Goal: Task Accomplishment & Management: Complete application form

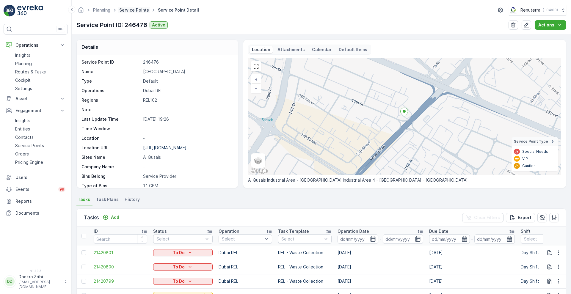
scroll to position [82, 0]
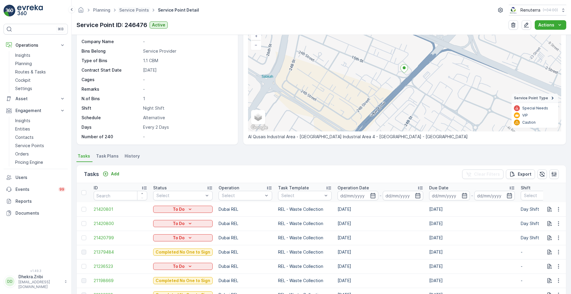
click at [134, 13] on span "Service Points" at bounding box center [134, 10] width 32 height 6
click at [131, 10] on link "Service Points" at bounding box center [134, 9] width 30 height 5
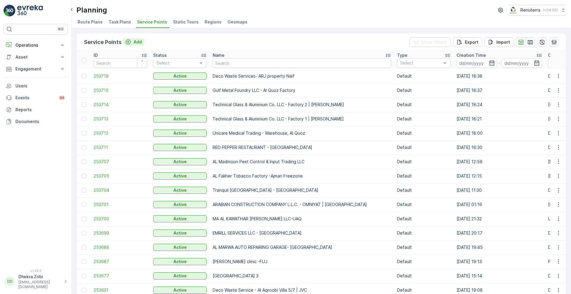
click at [135, 40] on p "Add" at bounding box center [138, 42] width 8 height 6
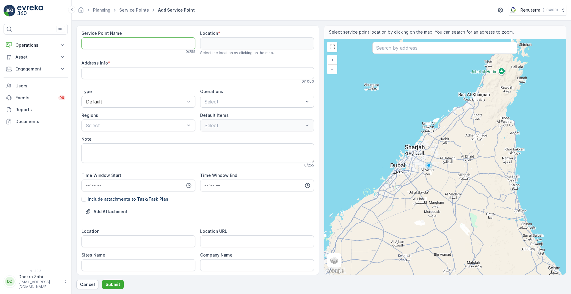
click at [151, 42] on Name "Service Point Name" at bounding box center [139, 44] width 114 height 12
paste Name "Deco Waste Service - Monarch Cafeteria | Jumeriah"
type Name "Deco Waste Service - Monarch Cafeteria | Jumeriah"
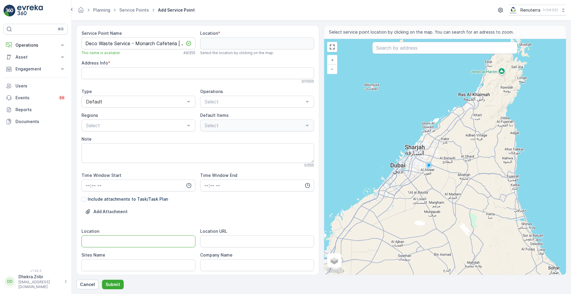
click at [97, 238] on input "Location" at bounding box center [139, 242] width 114 height 12
paste input "Jumeriah"
type input "Jumeriah"
click at [97, 263] on Name "Sites Name" at bounding box center [139, 266] width 114 height 12
paste Name "Jumeriah"
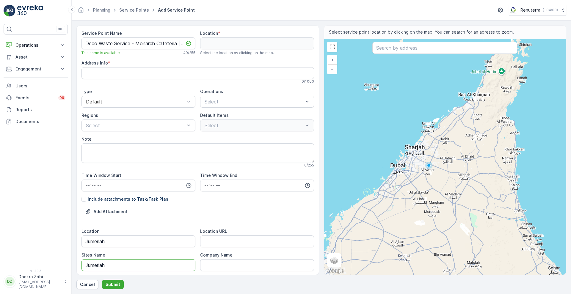
type Name "Jumeriah"
click at [214, 244] on URL "Location URL" at bounding box center [257, 242] width 114 height 12
paste URL "https://maps.app.goo.gl/rE5ppZJm9oXFnq6a9"
type URL "https://maps.app.goo.gl/rE5ppZJm9oXFnq6a9"
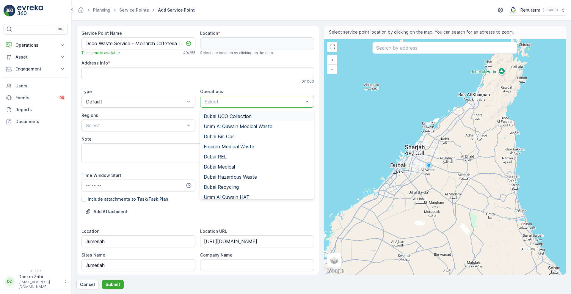
scroll to position [0, 0]
click at [253, 107] on div "Select" at bounding box center [257, 102] width 114 height 12
click at [224, 159] on span "Dubai REL" at bounding box center [215, 156] width 23 height 5
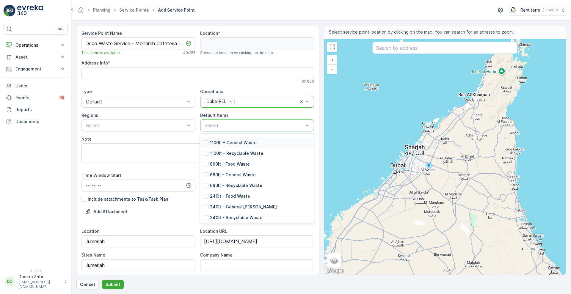
scroll to position [104, 0]
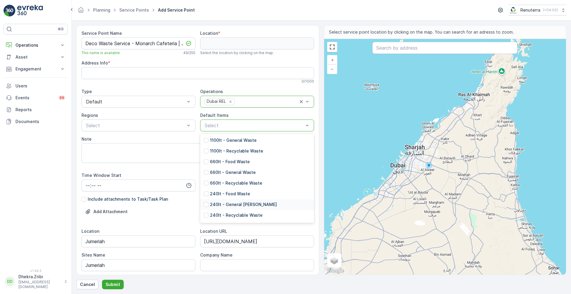
click at [229, 204] on p "240lt - General Waste" at bounding box center [243, 205] width 67 height 6
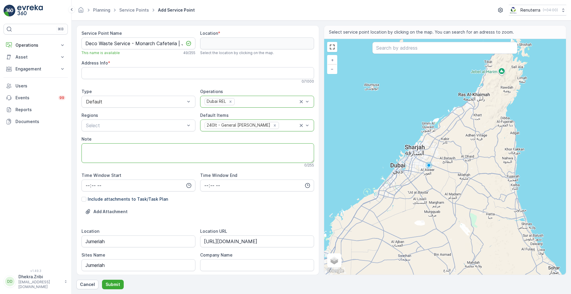
click at [202, 155] on textarea "Note" at bounding box center [198, 153] width 233 height 20
paste textarea "0558464131"
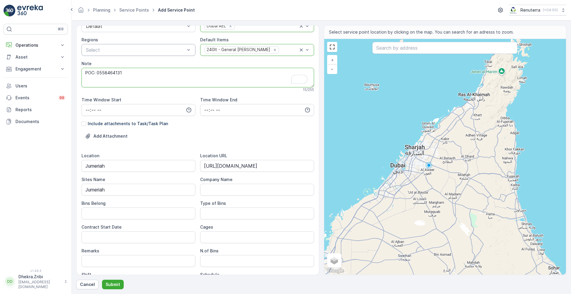
scroll to position [139, 0]
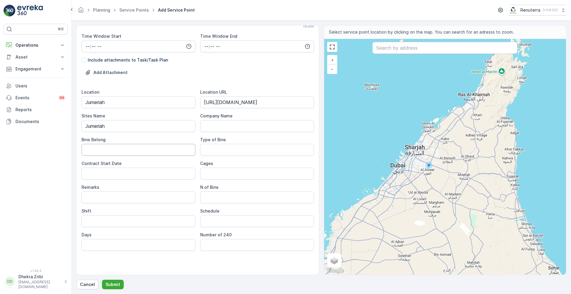
type textarea "POC: 0558464131"
click at [136, 153] on Belong "Bins Belong" at bounding box center [139, 150] width 114 height 12
type Belong "Client"
click at [209, 150] on Bins "Type of Bins" at bounding box center [257, 150] width 114 height 12
type Bins "240 LTRS"
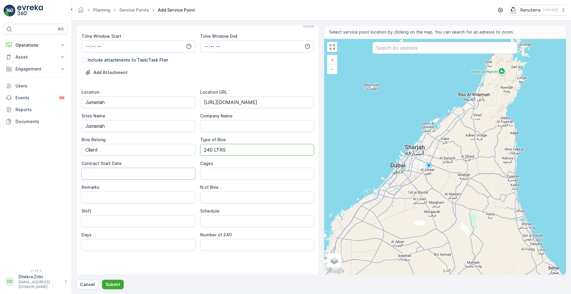
click at [160, 178] on Date "Contract Start Date" at bounding box center [139, 174] width 114 height 12
type Date "06-Sep-2025"
click at [212, 196] on Bins "N.of Bins" at bounding box center [257, 198] width 114 height 12
type Bins "1"
click at [160, 216] on input "Shift" at bounding box center [139, 221] width 114 height 12
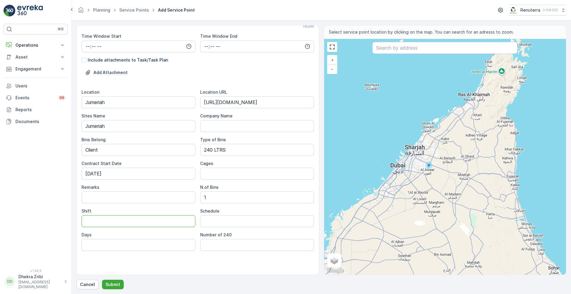
click at [127, 221] on input "Shift" at bounding box center [139, 221] width 114 height 12
type input "Night Shift"
click at [216, 221] on input "Schedule" at bounding box center [257, 221] width 114 height 12
type input "Daily"
click at [135, 246] on input "Days" at bounding box center [139, 245] width 114 height 12
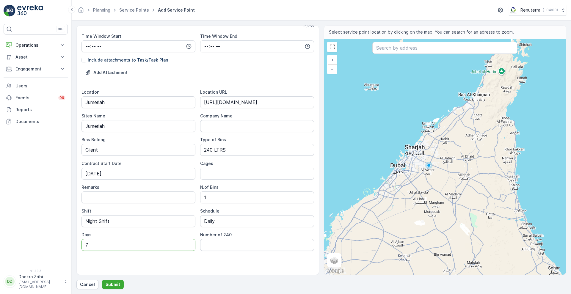
type input "7 Days a week"
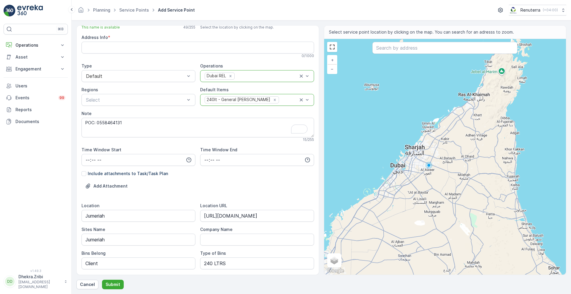
scroll to position [0, 0]
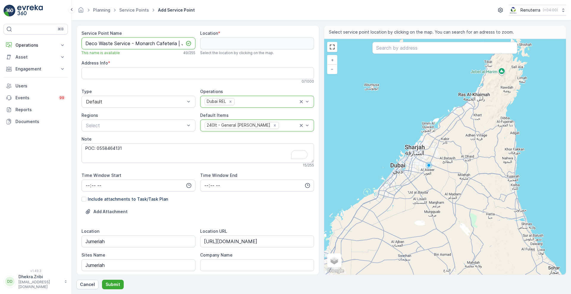
click at [174, 42] on Name "Deco Waste Service - Monarch Cafeteria | Jumeriah" at bounding box center [139, 44] width 114 height 12
click at [392, 50] on input "text" at bounding box center [445, 48] width 145 height 12
paste input "Monarch Cafeteria"
type input "Monarch Cafeteria"
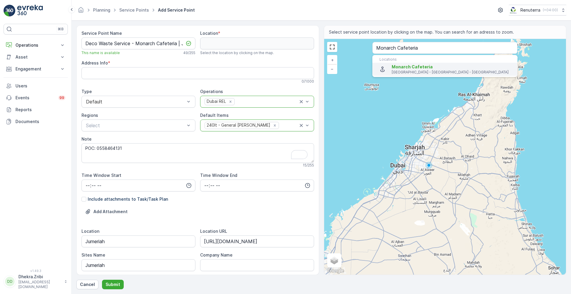
click at [418, 65] on span "Monarch Cafeteria" at bounding box center [412, 66] width 41 height 5
type input "25.2320846,55.267687"
type Info "37 - 21 Al Hudaiba Rd - Jumeirah - JumeirahJumeirah 1 - Dubai - United Arab Emi…"
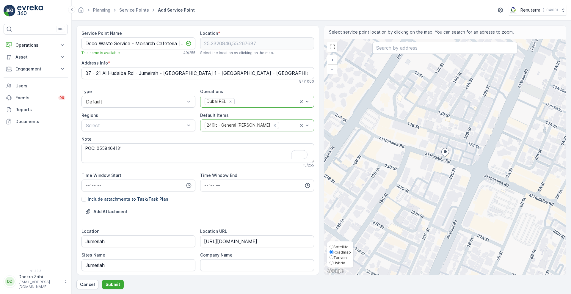
click at [345, 244] on label "Satellite" at bounding box center [340, 246] width 21 height 5
click at [334, 245] on input "Satellite" at bounding box center [332, 247] width 4 height 4
radio input "true"
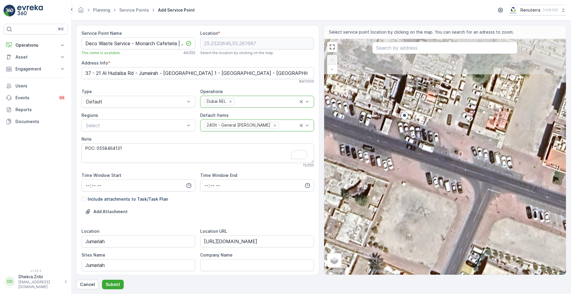
drag, startPoint x: 428, startPoint y: 88, endPoint x: 421, endPoint y: 150, distance: 62.0
click at [421, 150] on div "+ − Satellite Roadmap Terrain Hybrid Leaflet Keyboard shortcuts Map Data Imager…" at bounding box center [445, 157] width 242 height 236
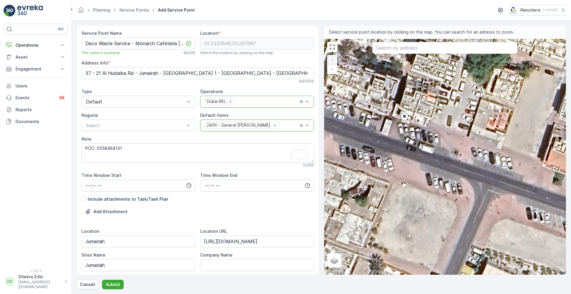
click at [402, 131] on div "+ − Satellite Roadmap Terrain Hybrid Leaflet Keyboard shortcuts Map Data Imager…" at bounding box center [445, 157] width 242 height 236
type input "25.232045901395153,55.26767403903955"
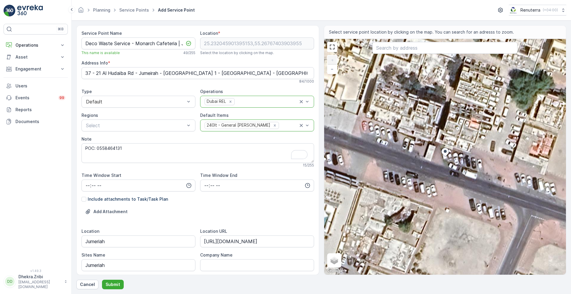
type Info "31 Al Hudaiba St - Jumeirah - Jumeirah 1 - Dubai - United Arab Emirates"
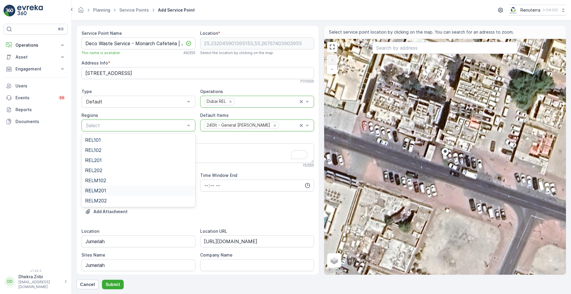
click at [117, 188] on div "RELM201" at bounding box center [138, 190] width 107 height 5
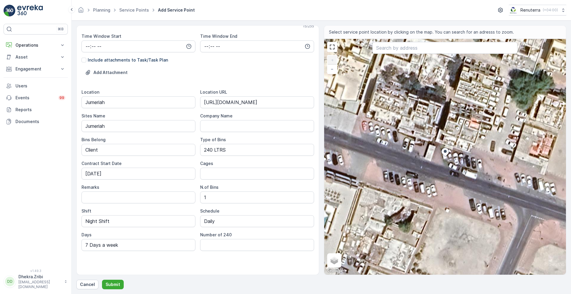
scroll to position [139, 0]
click at [113, 286] on p "Submit" at bounding box center [113, 285] width 15 height 6
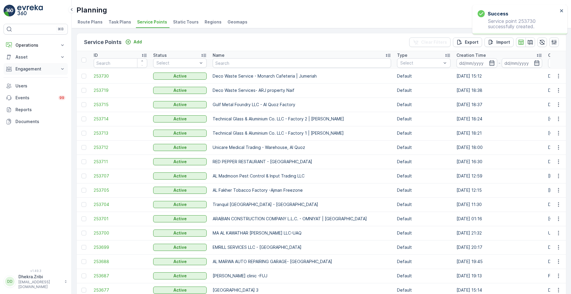
click at [41, 68] on p "Engagement" at bounding box center [35, 69] width 40 height 6
click at [35, 105] on p "Service Points" at bounding box center [29, 104] width 29 height 6
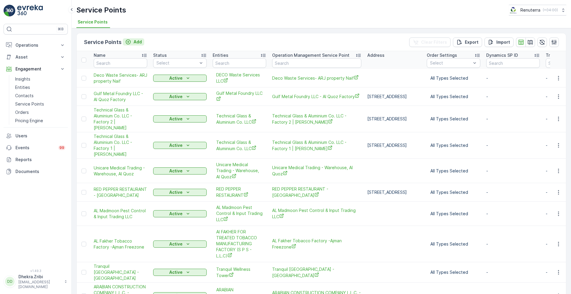
click at [132, 43] on div "Add" at bounding box center [133, 42] width 17 height 6
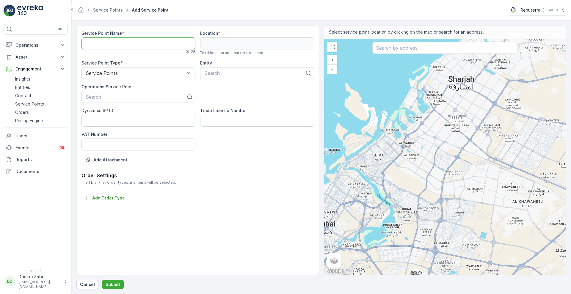
click at [154, 43] on Name "Service Point Name" at bounding box center [139, 44] width 114 height 12
paste Name "Deco Waste Service - Monarch Cafeteria | Jumeriah"
type Name "Deco Waste Service - Monarch Cafeteria | Jumeriah"
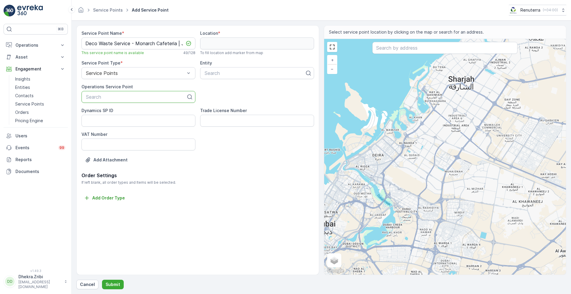
click at [129, 96] on div at bounding box center [135, 96] width 101 height 5
paste input "Deco Waste Service - Monarch Cafeteria | Jumeriah"
type input "Deco Waste Service - Monarch Cafeteria | Jumeriah"
click at [136, 113] on span "Deco Waste Service - Monarch Cafeteria | Jumeriah" at bounding box center [138, 114] width 107 height 11
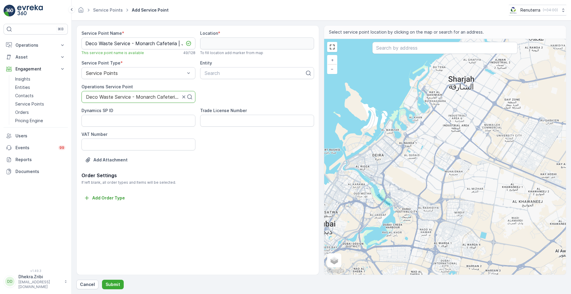
scroll to position [0, 0]
click at [231, 72] on div at bounding box center [254, 73] width 101 height 5
type input "deco"
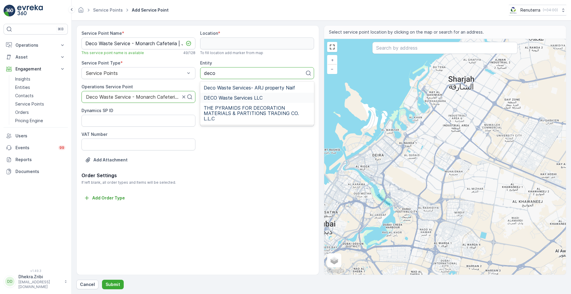
click at [256, 96] on span "DECO Waste Services LLC" at bounding box center [233, 97] width 59 height 5
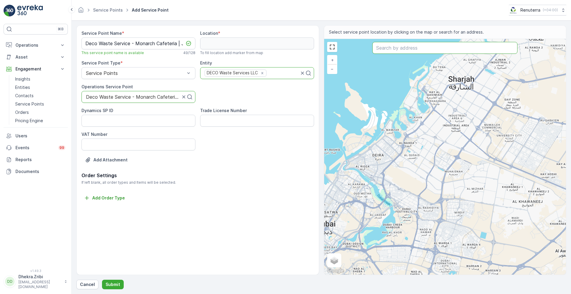
click at [406, 49] on input "text" at bounding box center [445, 48] width 145 height 12
paste input "Monarch Cafeteria"
type input "Monarch Cafeteria"
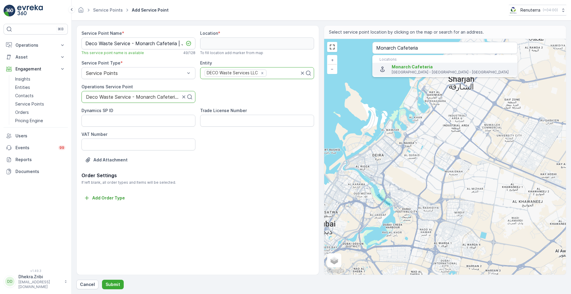
click at [411, 66] on span "Monarch Cafeteria" at bounding box center [412, 66] width 41 height 5
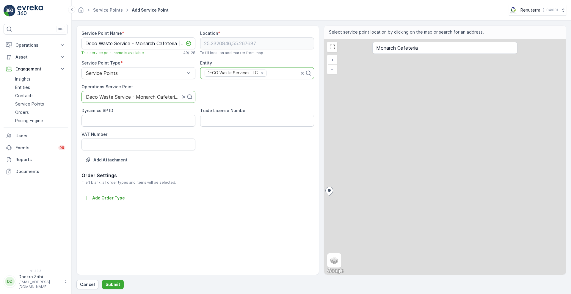
type input "25.2320846,55.267687"
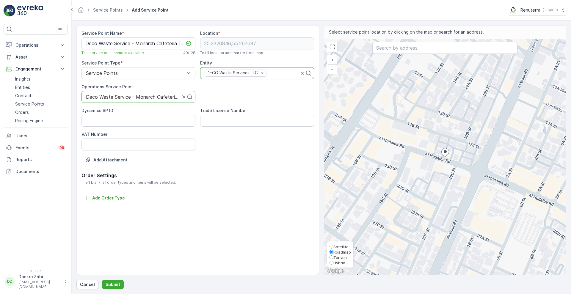
click at [347, 246] on span "Satellite" at bounding box center [341, 247] width 15 height 5
click at [334, 246] on input "Satellite" at bounding box center [332, 247] width 4 height 4
radio input "true"
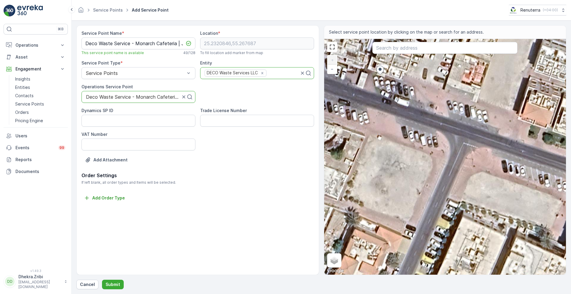
click at [377, 86] on div "+ − Satellite Roadmap Terrain Hybrid Leaflet Keyboard shortcuts Map Data Imager…" at bounding box center [445, 157] width 242 height 236
type input "25.232038622506483,55.26767261056133"
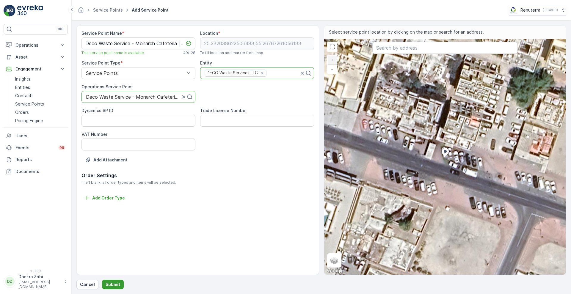
click at [115, 285] on p "Submit" at bounding box center [113, 285] width 15 height 6
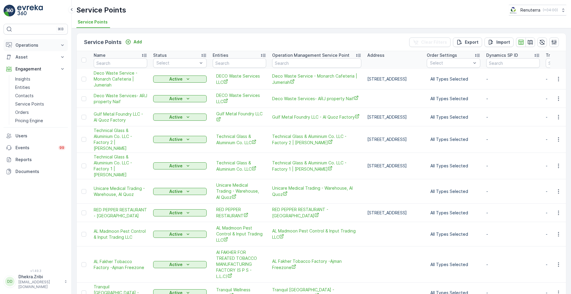
click at [30, 43] on p "Operations" at bounding box center [35, 45] width 40 height 6
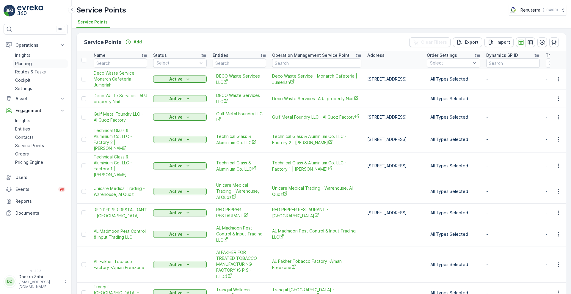
click at [29, 62] on p "Planning" at bounding box center [23, 64] width 17 height 6
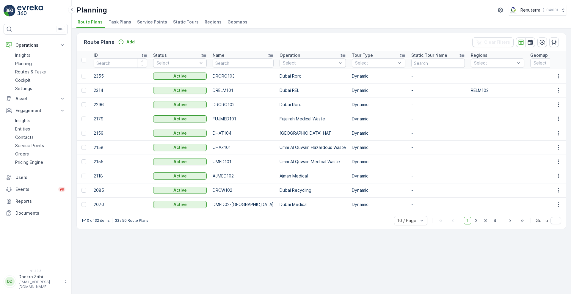
click at [142, 21] on span "Service Points" at bounding box center [152, 22] width 30 height 6
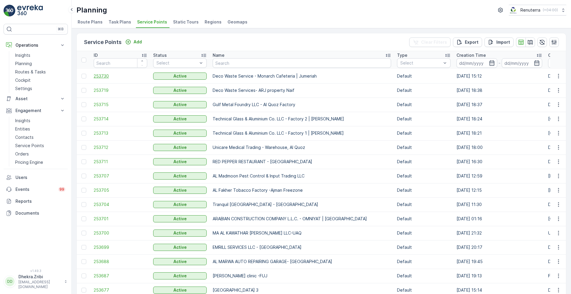
click at [99, 75] on span "253730" at bounding box center [121, 76] width 54 height 6
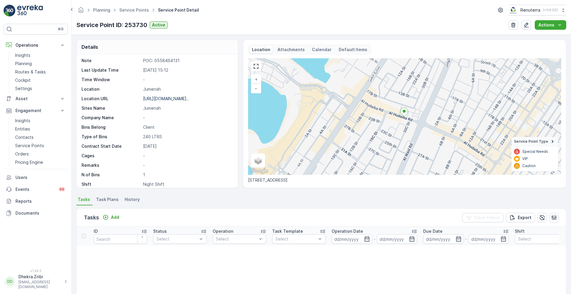
scroll to position [82, 0]
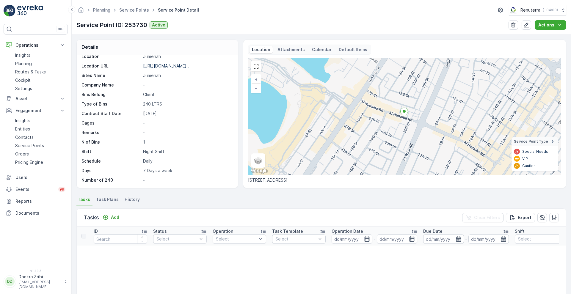
click at [108, 198] on span "Task Plans" at bounding box center [107, 200] width 23 height 6
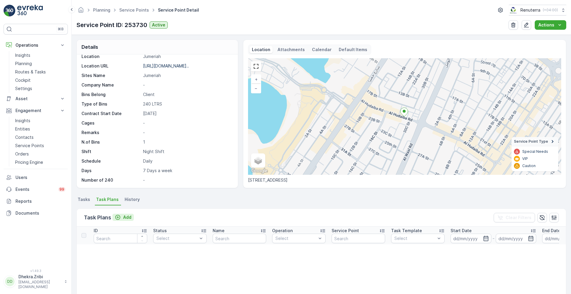
click at [130, 218] on p "Add" at bounding box center [127, 218] width 8 height 6
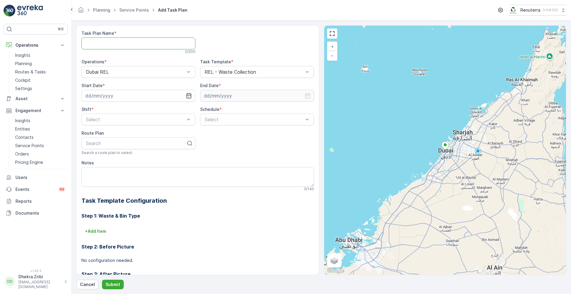
click at [146, 41] on Name "Task Plan Name" at bounding box center [139, 44] width 114 height 12
type Name "RELM001"
click at [144, 96] on input at bounding box center [139, 96] width 114 height 12
click at [155, 133] on div "6" at bounding box center [156, 134] width 10 height 10
type input "[DATE]"
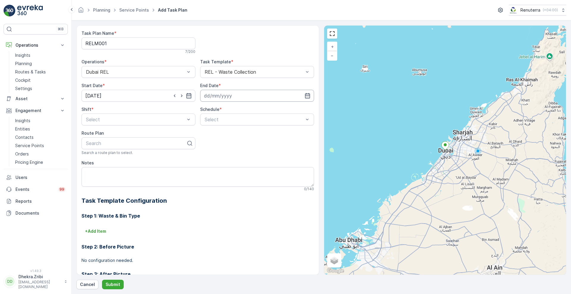
click at [222, 98] on input at bounding box center [257, 96] width 114 height 12
drag, startPoint x: 217, startPoint y: 108, endPoint x: 221, endPoint y: 142, distance: 34.2
click at [221, 113] on div "September January February March April May June July August September October N…" at bounding box center [221, 110] width 29 height 6
click at [222, 165] on span "December" at bounding box center [220, 165] width 21 height 6
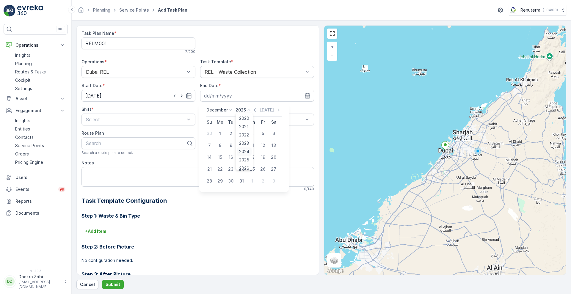
drag, startPoint x: 246, startPoint y: 110, endPoint x: 248, endPoint y: 149, distance: 39.3
click at [248, 113] on div "2025 2020 2021 2022 2023 2024 2025 2026 2027 2028 2029 2030" at bounding box center [244, 110] width 16 height 6
click at [244, 130] on span "2026" at bounding box center [244, 132] width 10 height 6
click at [251, 180] on div "31" at bounding box center [253, 181] width 10 height 10
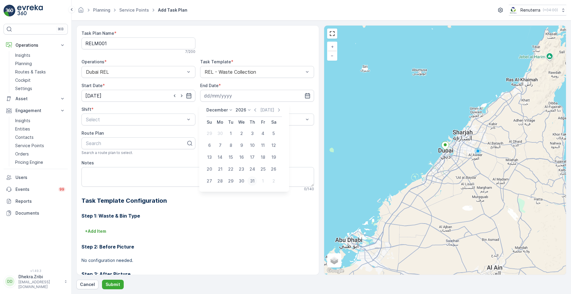
type input "31.12.2026"
click at [224, 137] on div "Daily" at bounding box center [257, 134] width 114 height 10
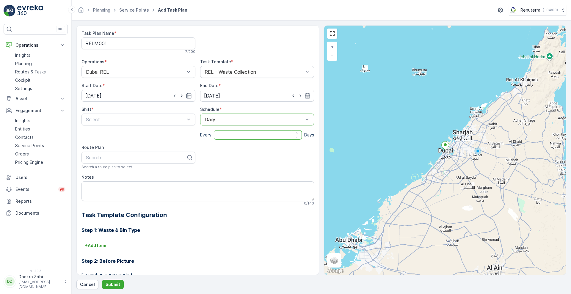
click at [232, 139] on input "number" at bounding box center [258, 135] width 88 height 10
type input "1"
click at [161, 159] on div at bounding box center [135, 157] width 101 height 5
type input "relm201"
click at [114, 176] on div "DRELM201" at bounding box center [139, 172] width 114 height 10
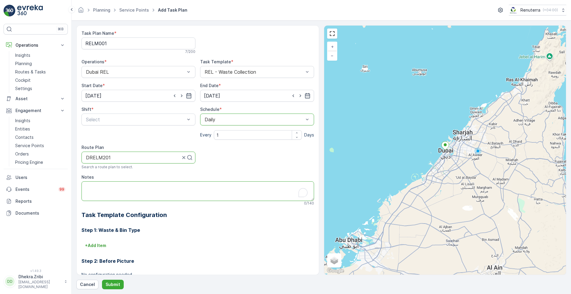
click at [124, 195] on textarea "Notes" at bounding box center [198, 192] width 233 height 20
paste textarea "0558464131"
type textarea "POC: 0558464131"
click at [107, 146] on span "Night Shift" at bounding box center [97, 144] width 24 height 5
click at [110, 282] on p "Submit" at bounding box center [113, 285] width 15 height 6
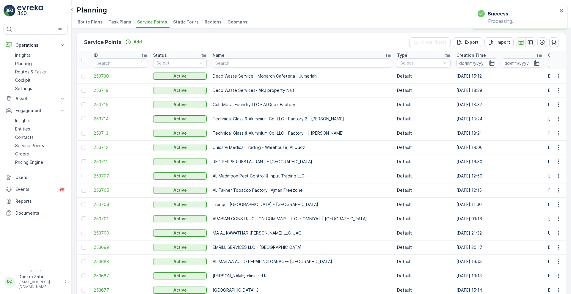
click at [99, 74] on span "253730" at bounding box center [121, 76] width 54 height 6
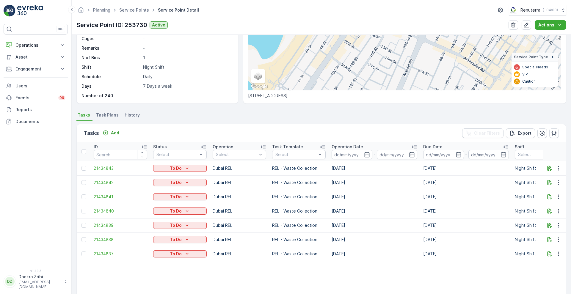
scroll to position [85, 0]
click at [556, 253] on icon "button" at bounding box center [559, 254] width 6 height 6
click at [537, 223] on span "Change Route" at bounding box center [543, 226] width 29 height 6
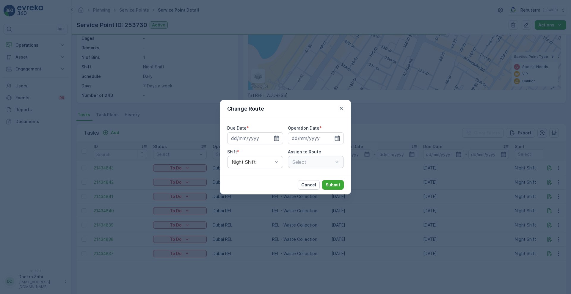
type input "[DATE]"
click at [343, 108] on icon "button" at bounding box center [342, 108] width 6 height 6
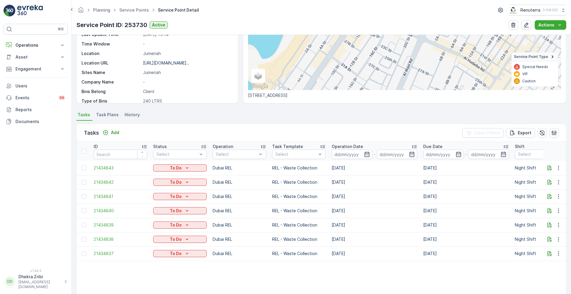
scroll to position [0, 0]
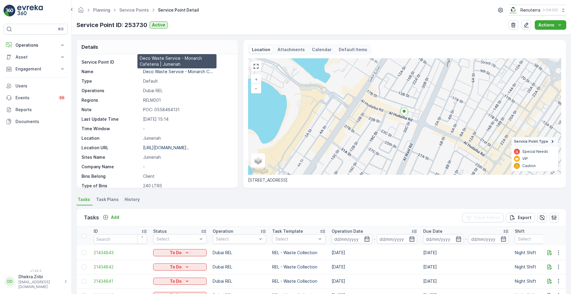
click at [176, 71] on p "Deco Waste Service - Monarch C..." at bounding box center [178, 71] width 70 height 5
drag, startPoint x: 134, startPoint y: 14, endPoint x: 131, endPoint y: 10, distance: 6.0
click at [131, 10] on div "Planning Service Points Service Point Detail Renuterra ( +04:00 )" at bounding box center [321, 10] width 490 height 11
click at [131, 10] on link "Service Points" at bounding box center [134, 9] width 30 height 5
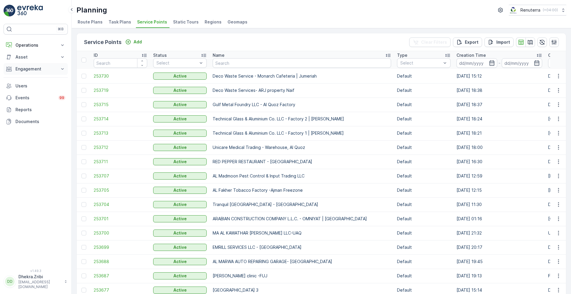
click at [37, 67] on p "Engagement" at bounding box center [35, 69] width 40 height 6
click at [23, 86] on p "Entities" at bounding box center [22, 88] width 15 height 6
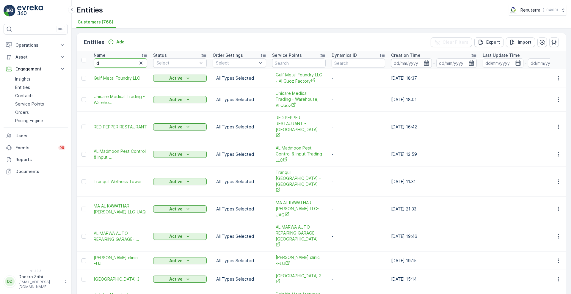
click at [134, 63] on input "d" at bounding box center [121, 63] width 54 height 10
type input "deco"
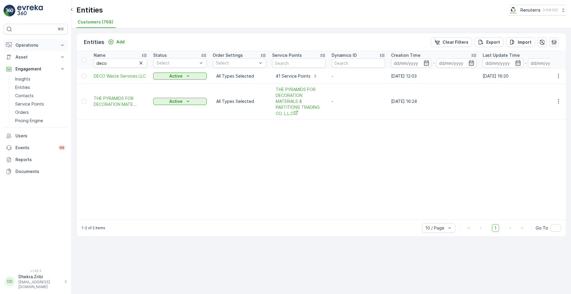
click at [29, 46] on p "Operations" at bounding box center [35, 45] width 40 height 6
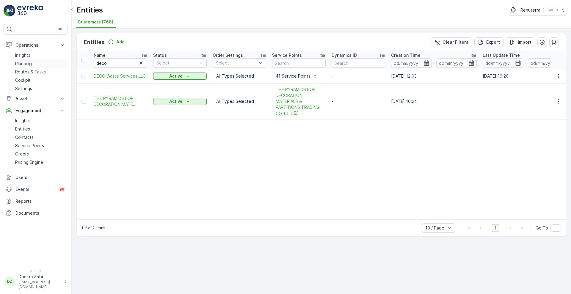
click at [35, 63] on link "Planning" at bounding box center [40, 64] width 55 height 8
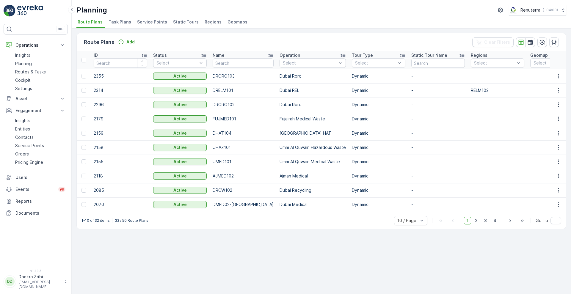
click at [151, 23] on span "Service Points" at bounding box center [152, 22] width 30 height 6
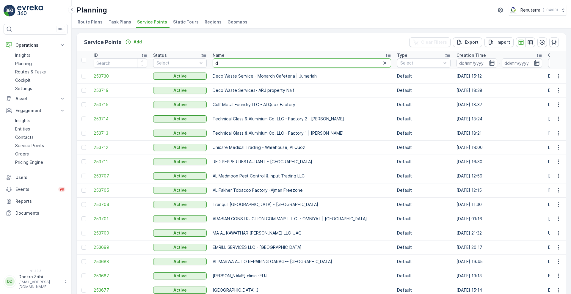
click at [242, 61] on input "d" at bounding box center [302, 63] width 179 height 10
type input "deco"
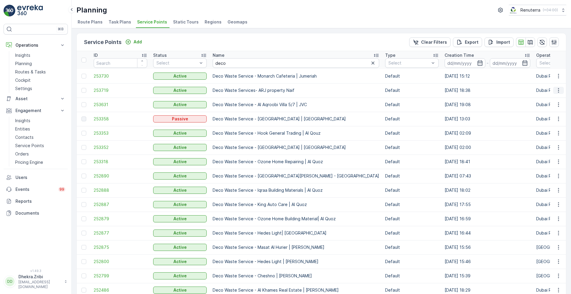
click at [561, 88] on button "button" at bounding box center [559, 90] width 11 height 7
click at [533, 109] on span "Edit Service Point" at bounding box center [542, 108] width 36 height 6
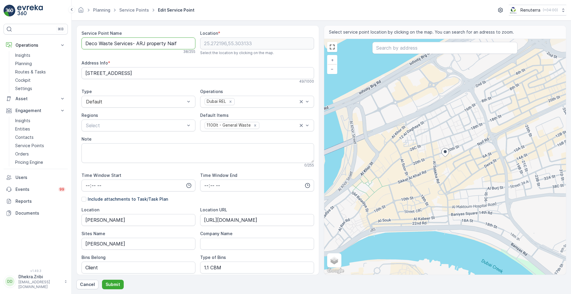
click at [148, 43] on Name "Deco Waste Services- ARJ property Naif" at bounding box center [139, 44] width 114 height 12
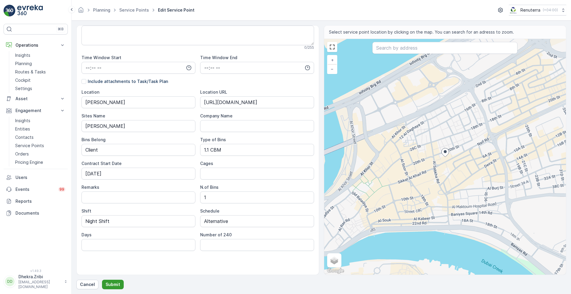
type Name "Deco Waste Services- ARJ Property Naif"
click at [109, 282] on p "Submit" at bounding box center [113, 285] width 15 height 6
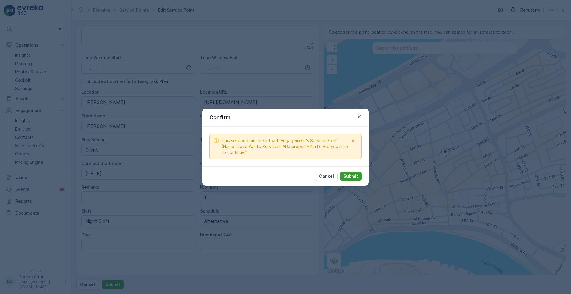
click at [351, 176] on p "Submit" at bounding box center [351, 177] width 15 height 6
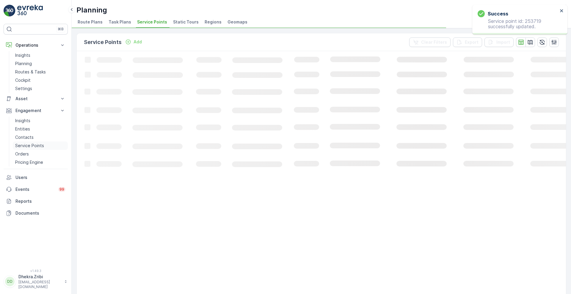
click at [30, 145] on p "Service Points" at bounding box center [29, 146] width 29 height 6
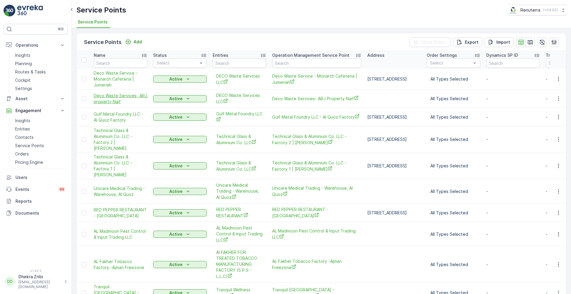
click at [112, 93] on span "Deco Waste Services- ARJ property Naif" at bounding box center [121, 99] width 54 height 12
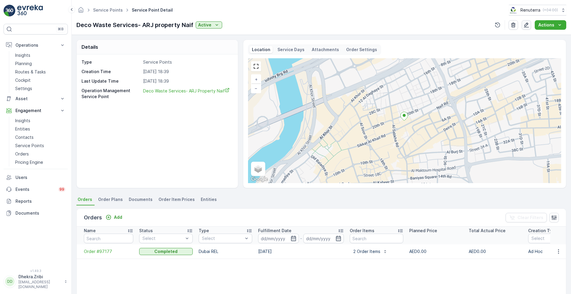
click at [523, 28] on button "button" at bounding box center [527, 25] width 10 height 10
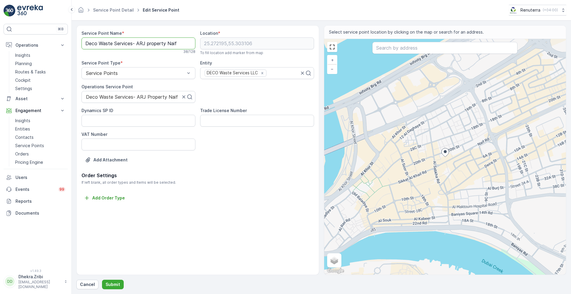
click at [149, 43] on Name "Deco Waste Services- ARJ property Naif" at bounding box center [139, 44] width 114 height 12
type Name "Deco Waste Services- ARJ Property Naif"
click at [112, 284] on p "Submit" at bounding box center [113, 285] width 15 height 6
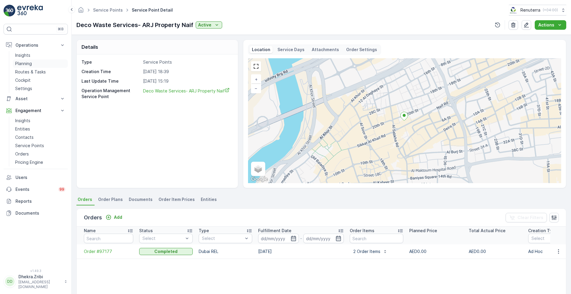
click at [23, 62] on p "Planning" at bounding box center [23, 64] width 17 height 6
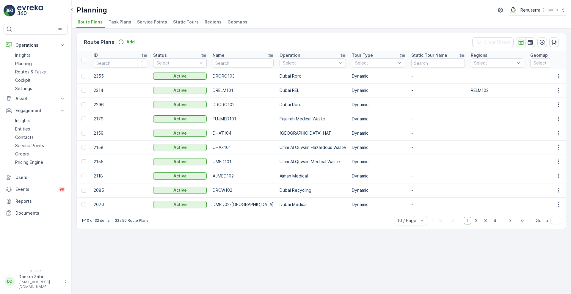
click at [153, 24] on span "Service Points" at bounding box center [152, 22] width 30 height 6
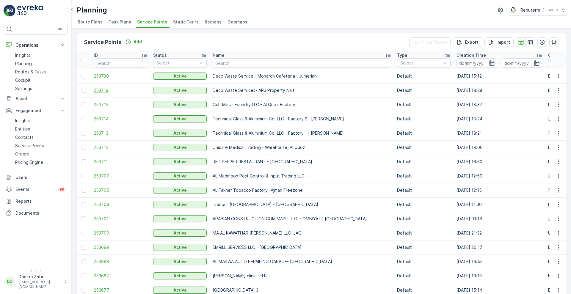
click at [106, 89] on span "253719" at bounding box center [121, 91] width 54 height 6
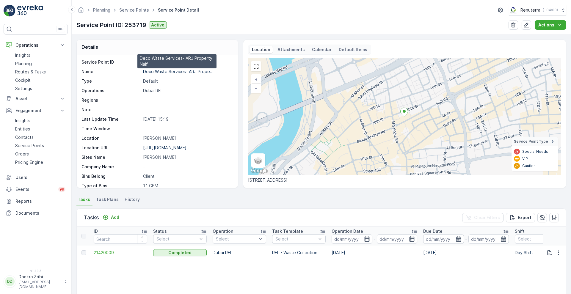
click at [174, 70] on p "Deco Waste Services- ARJ Prope..." at bounding box center [178, 71] width 71 height 5
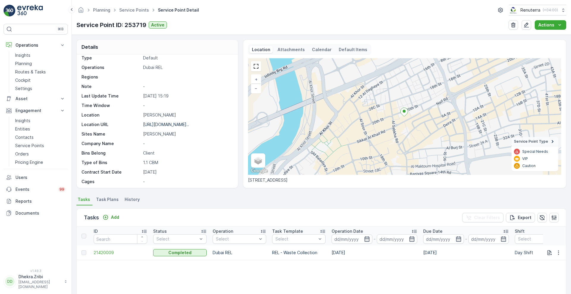
scroll to position [25, 0]
click at [149, 113] on p "Deira Naif" at bounding box center [187, 113] width 89 height 6
copy p "Deira Naif"
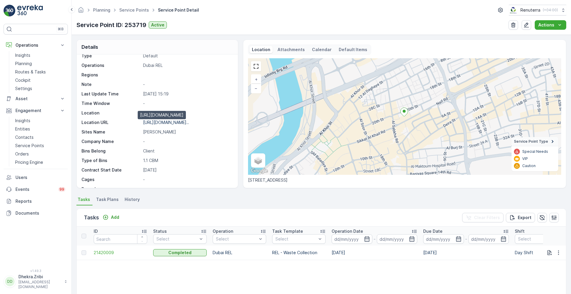
click at [182, 123] on p "https://maps.app.goo.gl/6y3RWB..." at bounding box center [166, 122] width 46 height 5
click at [176, 122] on p "https://maps.app.goo.gl/6y3RWB..." at bounding box center [166, 122] width 46 height 5
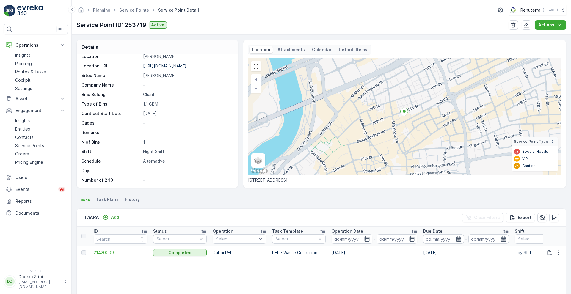
scroll to position [34, 0]
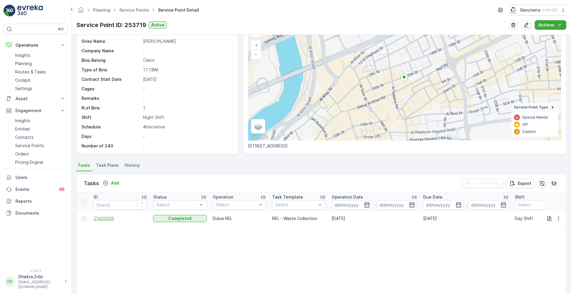
click at [107, 218] on span "21420009" at bounding box center [121, 219] width 54 height 6
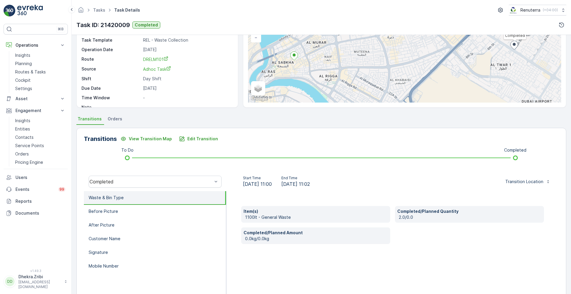
scroll to position [54, 0]
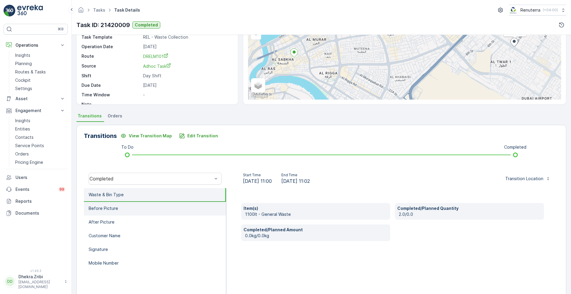
click at [115, 213] on li "Before Picture" at bounding box center [155, 209] width 142 height 14
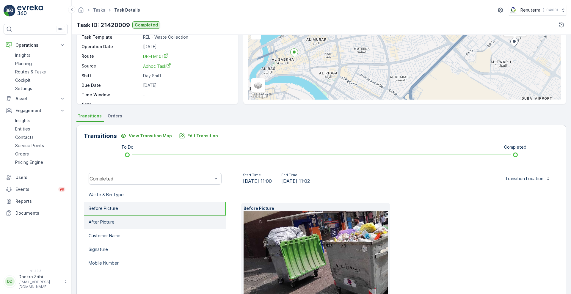
click at [119, 220] on li "After Picture" at bounding box center [155, 223] width 142 height 14
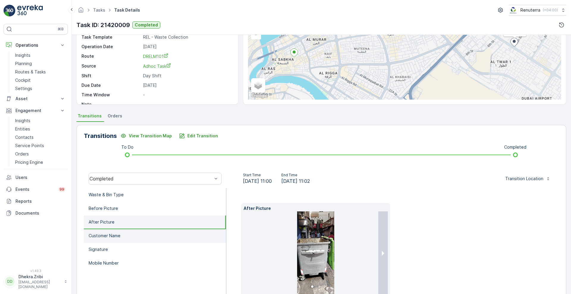
click at [119, 235] on p "Customer Name" at bounding box center [105, 236] width 32 height 6
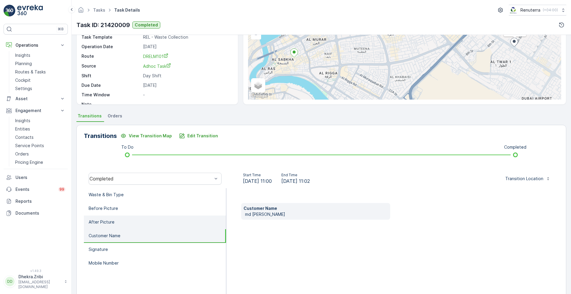
click at [123, 224] on li "After Picture" at bounding box center [155, 223] width 142 height 14
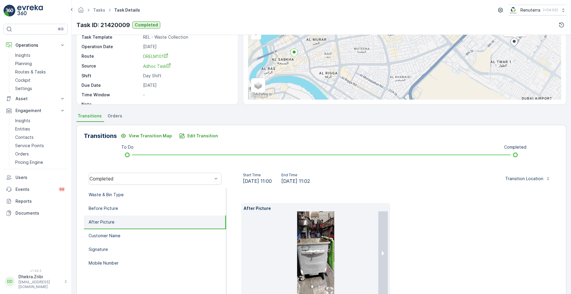
click at [327, 251] on img at bounding box center [316, 253] width 38 height 83
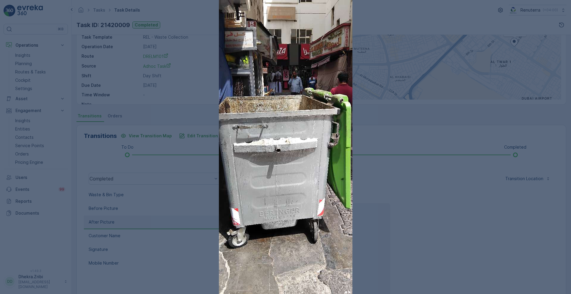
click at [383, 192] on div at bounding box center [285, 147] width 571 height 294
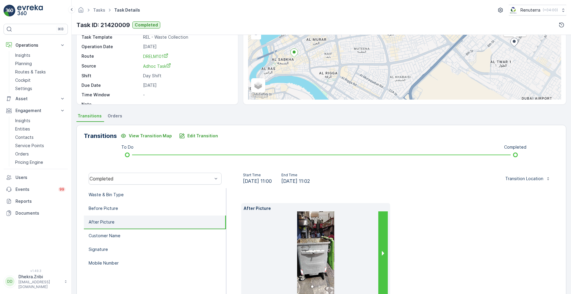
click at [382, 250] on button "next slide / item" at bounding box center [384, 253] width 10 height 83
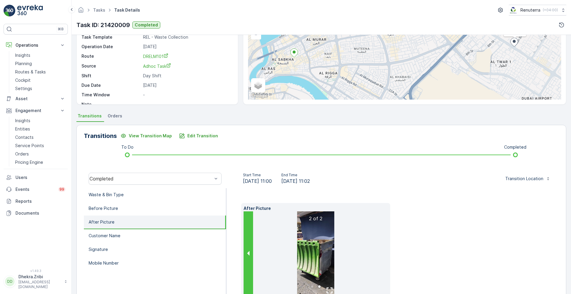
click at [245, 256] on button "previous slide / item" at bounding box center [249, 253] width 10 height 83
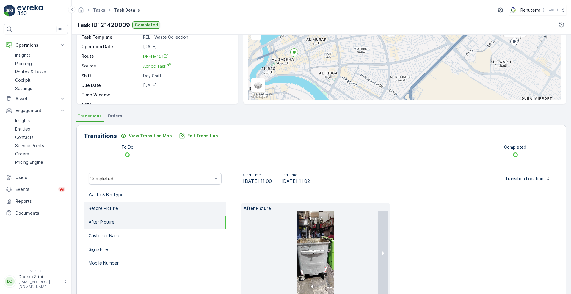
click at [104, 213] on li "Before Picture" at bounding box center [155, 209] width 142 height 14
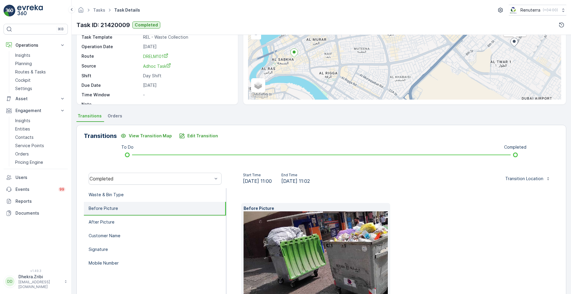
click at [329, 249] on img at bounding box center [337, 253] width 186 height 83
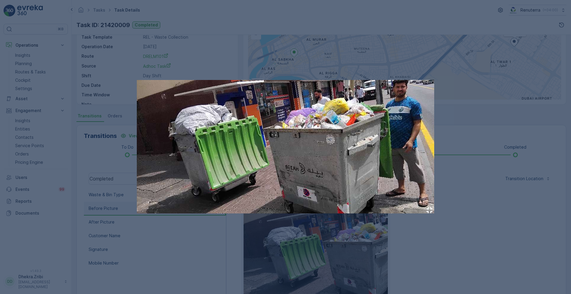
click at [461, 250] on div at bounding box center [285, 147] width 571 height 294
